Goal: Information Seeking & Learning: Learn about a topic

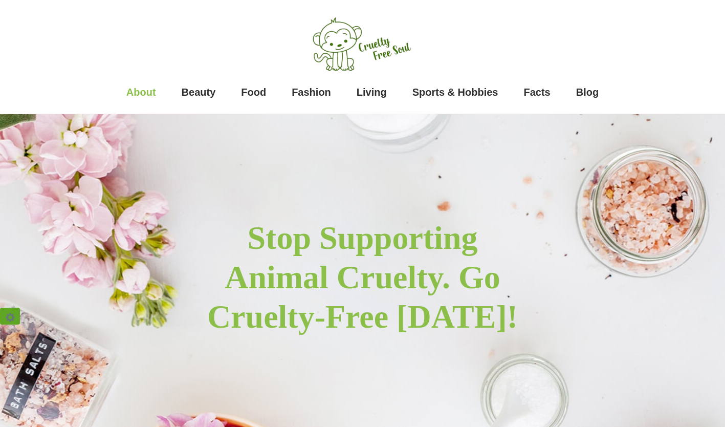
click at [140, 90] on span "About" at bounding box center [141, 92] width 30 height 20
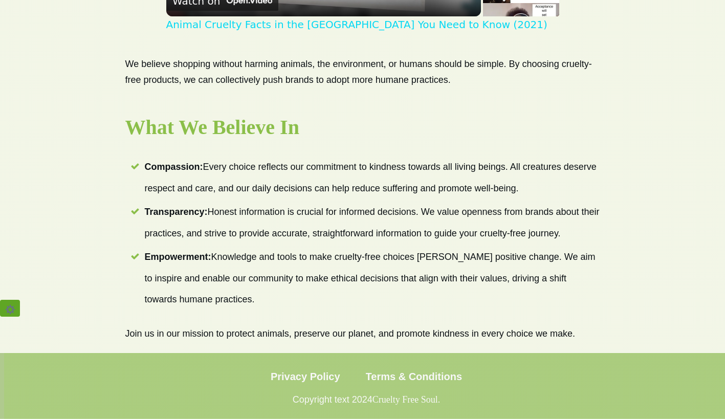
scroll to position [820, 0]
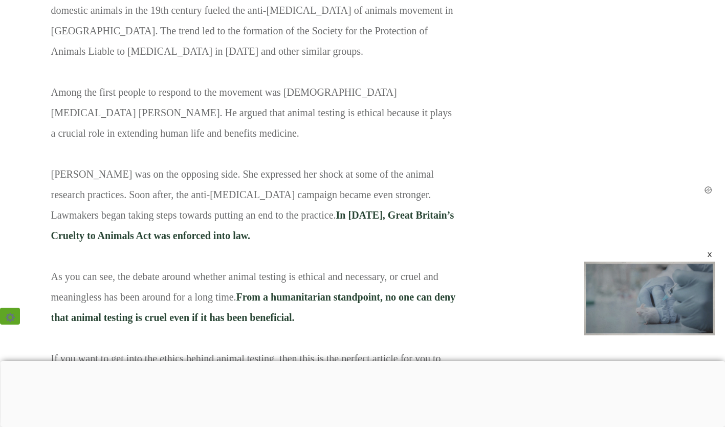
scroll to position [2050, 0]
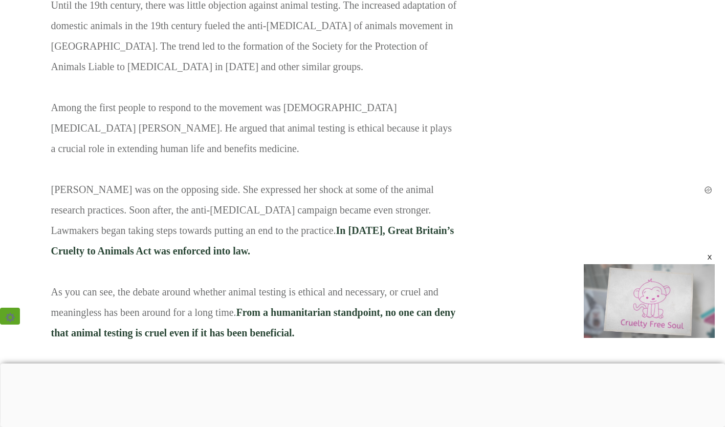
scroll to position [1984, 0]
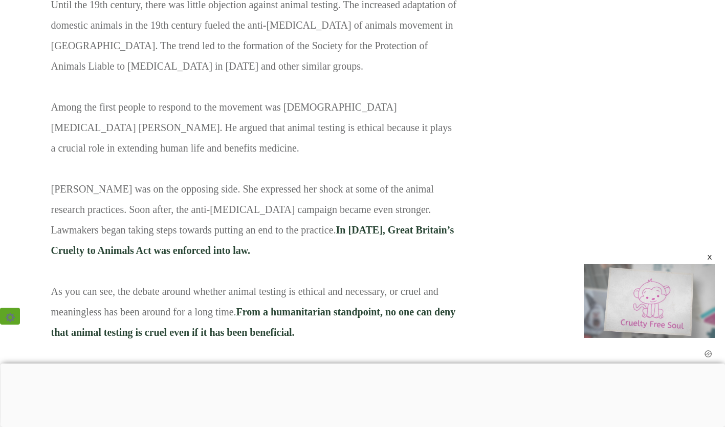
scroll to position [2038, 0]
